Goal: Navigation & Orientation: Find specific page/section

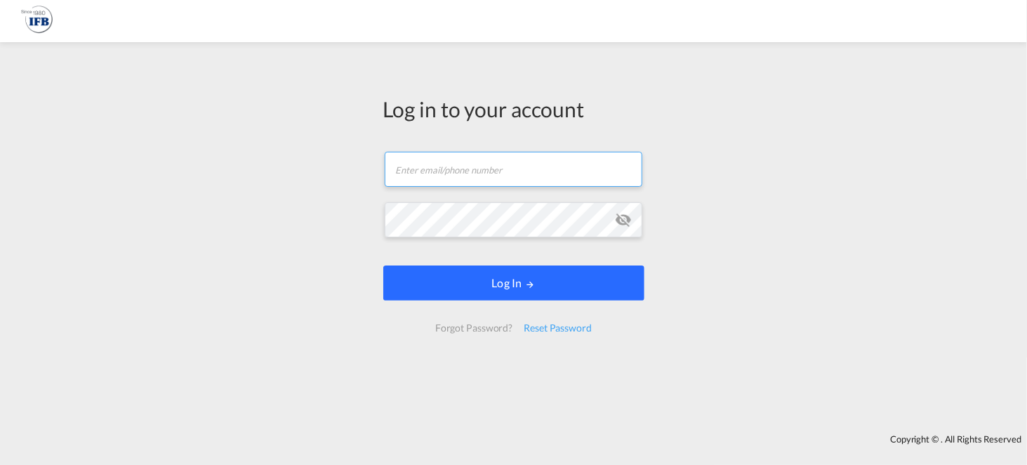
type input "[EMAIL_ADDRESS][DOMAIN_NAME]"
click at [501, 281] on button "Log In" at bounding box center [513, 282] width 261 height 35
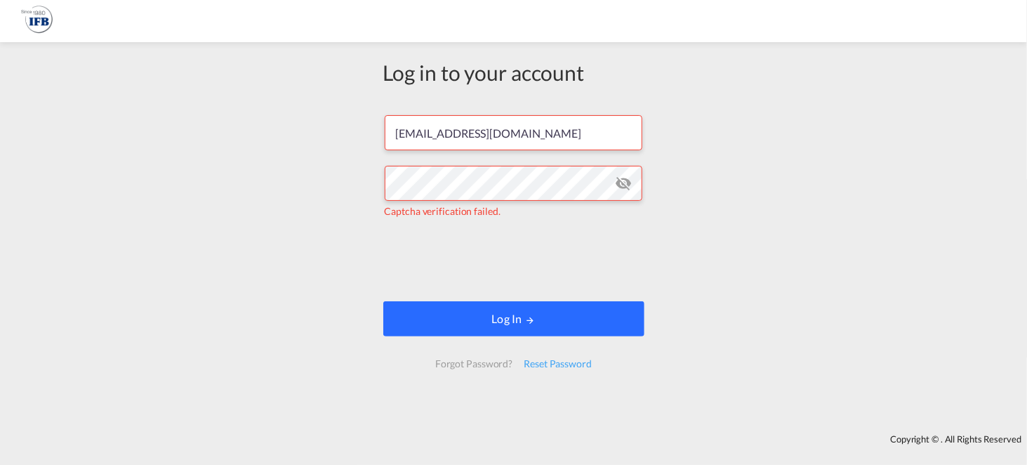
click at [510, 321] on button "Log In" at bounding box center [513, 318] width 261 height 35
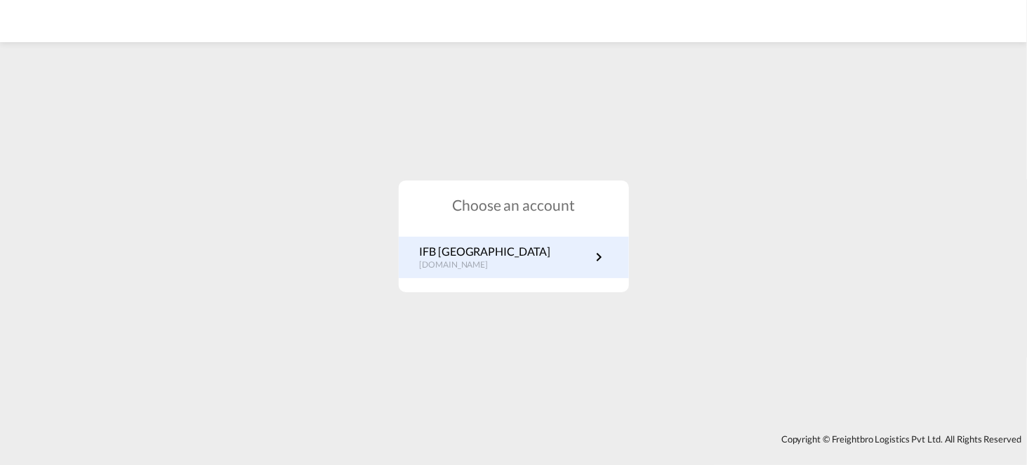
click at [542, 262] on link "IFB Poland [DOMAIN_NAME]" at bounding box center [514, 257] width 188 height 27
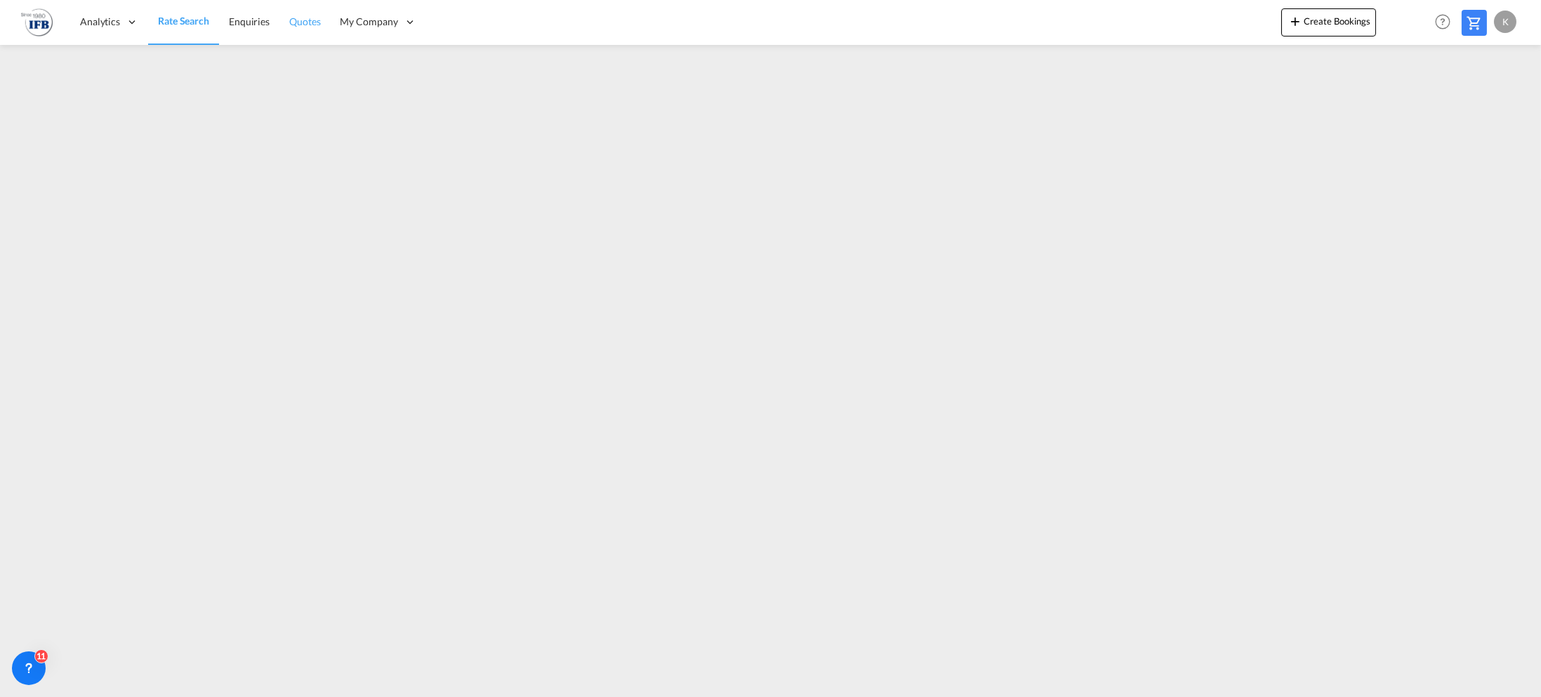
click at [300, 17] on span "Quotes" at bounding box center [304, 21] width 31 height 12
click at [311, 25] on span "Quotes" at bounding box center [304, 21] width 31 height 12
click at [368, 62] on span "Customers" at bounding box center [364, 67] width 47 height 12
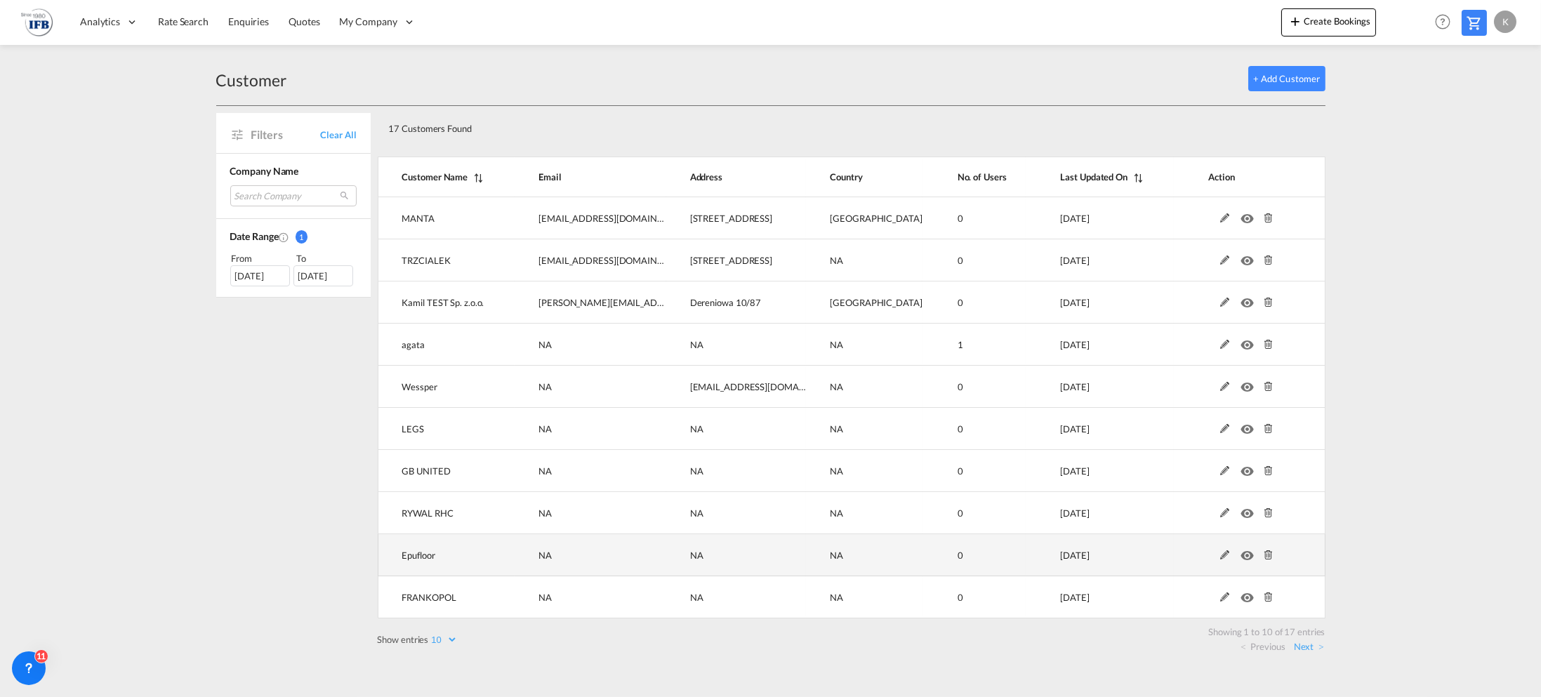
click at [1248, 557] on md-icon "icon-eye" at bounding box center [1250, 552] width 18 height 10
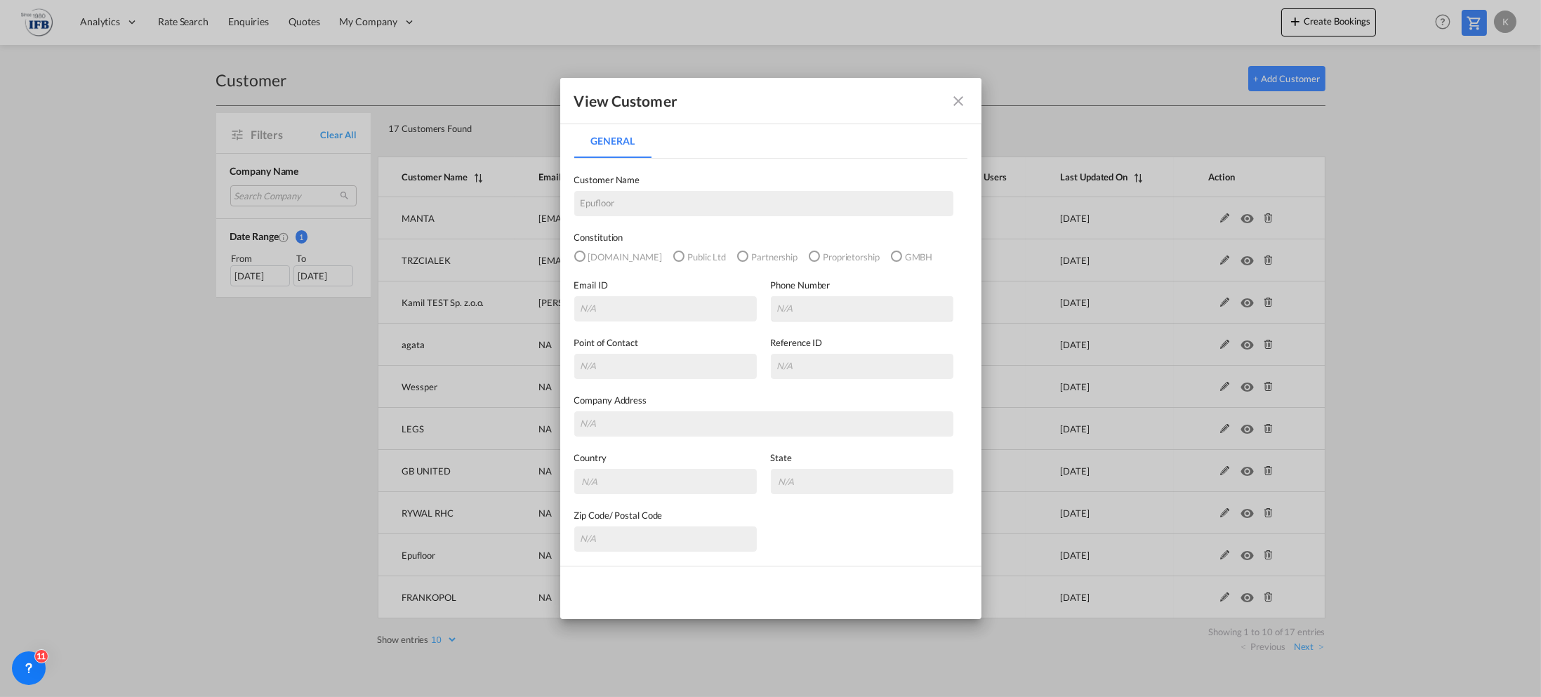
click at [956, 106] on md-icon "icon-close fg-AAA8AD" at bounding box center [959, 101] width 17 height 17
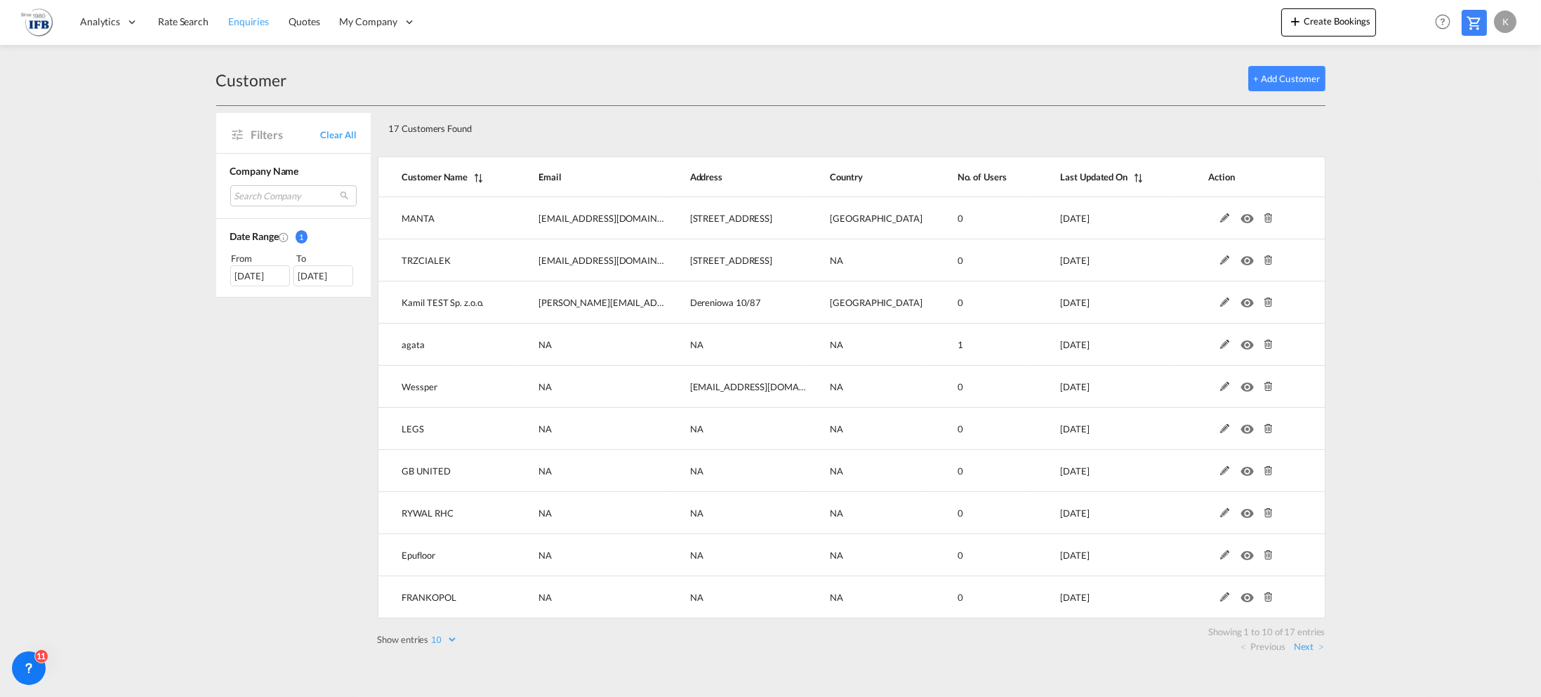
drag, startPoint x: 242, startPoint y: 15, endPoint x: 258, endPoint y: 22, distance: 17.3
click at [244, 15] on span "Enquiries" at bounding box center [248, 22] width 41 height 14
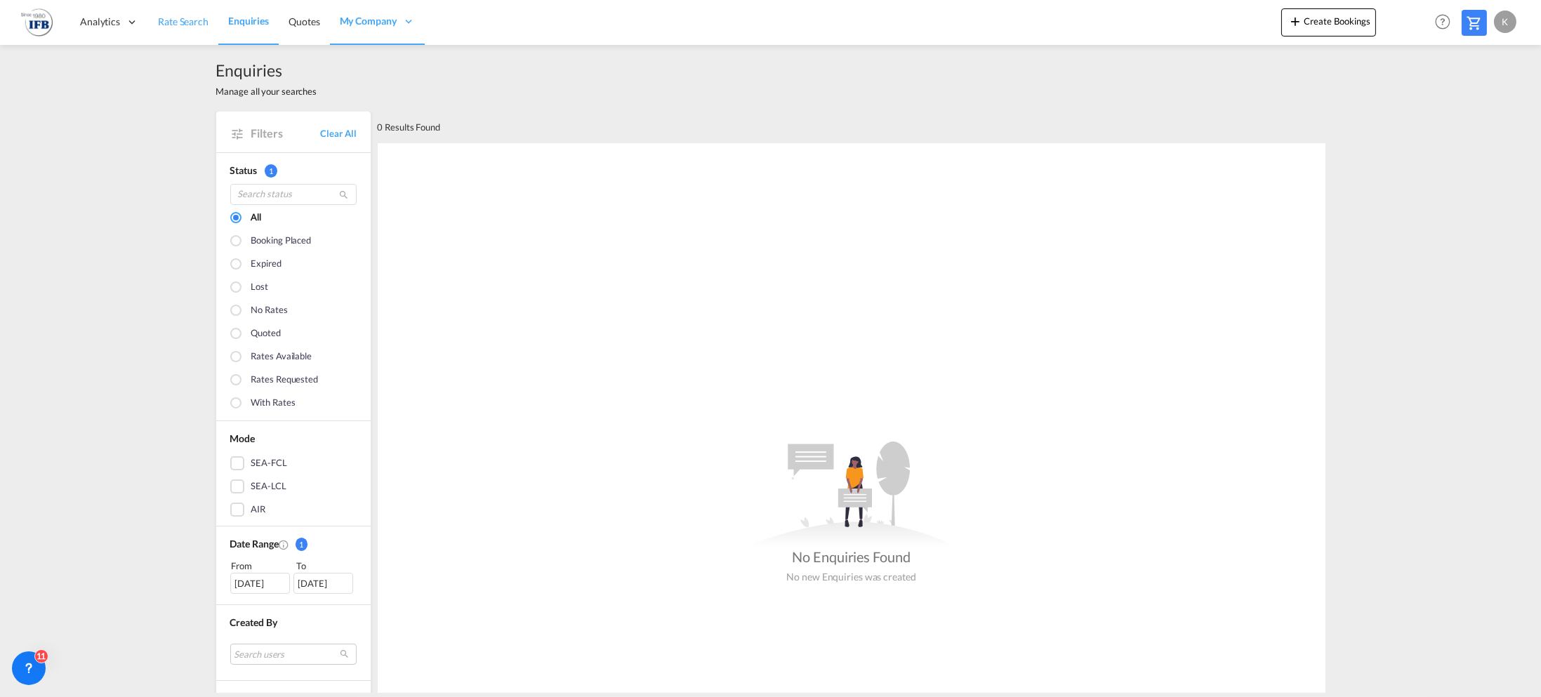
click at [186, 18] on span "Rate Search" at bounding box center [183, 21] width 51 height 12
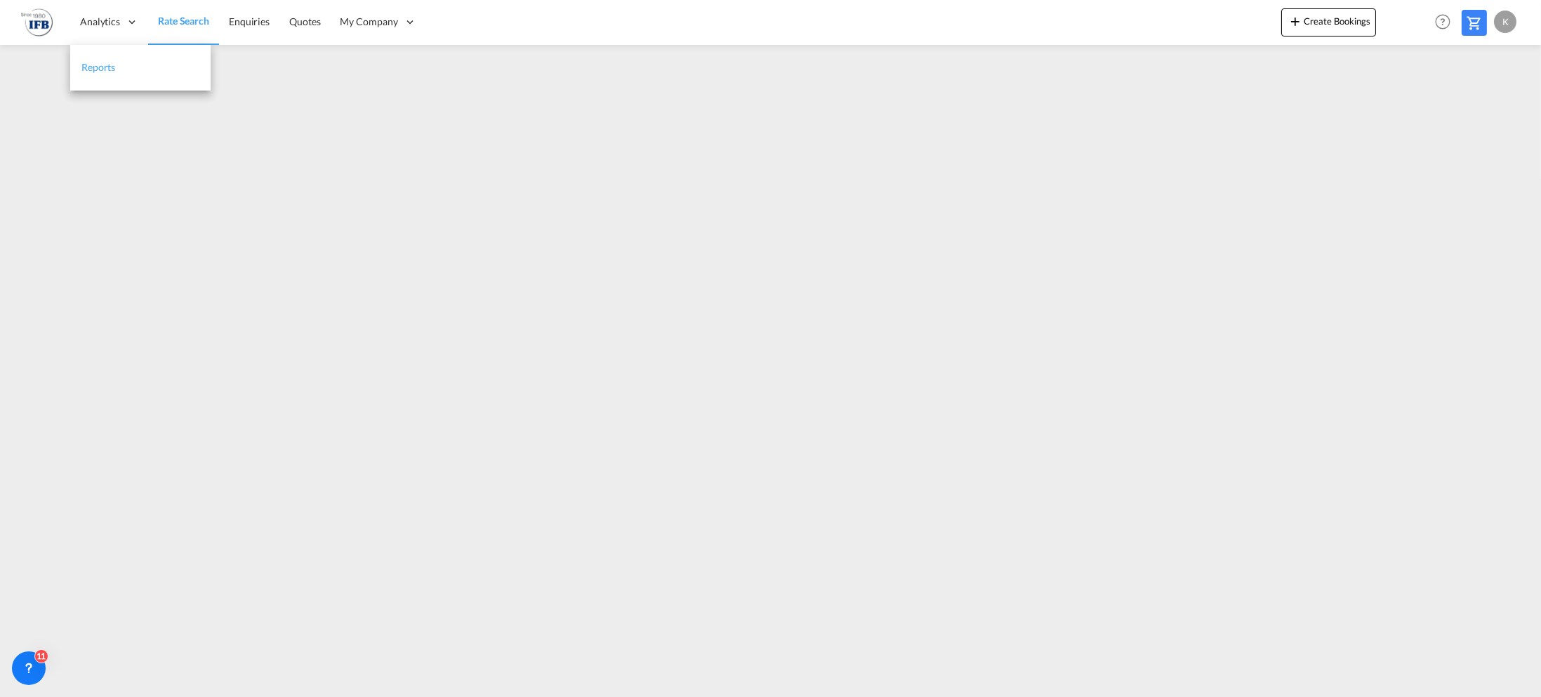
click at [111, 64] on span "Reports" at bounding box center [98, 67] width 34 height 12
click at [308, 22] on span "Quotes" at bounding box center [304, 21] width 31 height 12
click at [190, 19] on span "Rate Search" at bounding box center [183, 21] width 51 height 12
